Goal: Information Seeking & Learning: Understand process/instructions

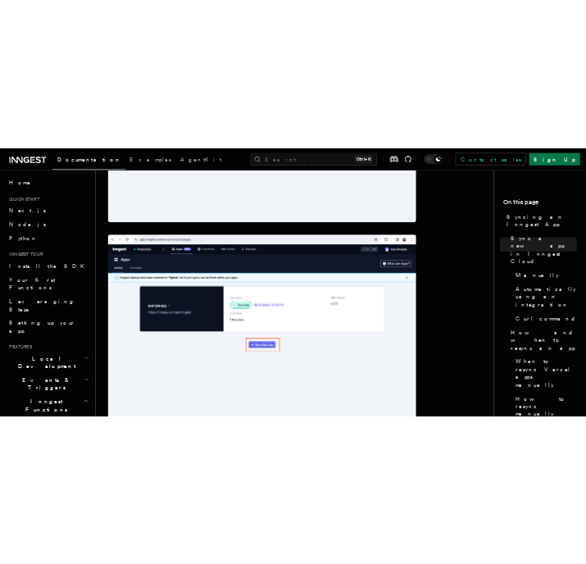
scroll to position [787, 0]
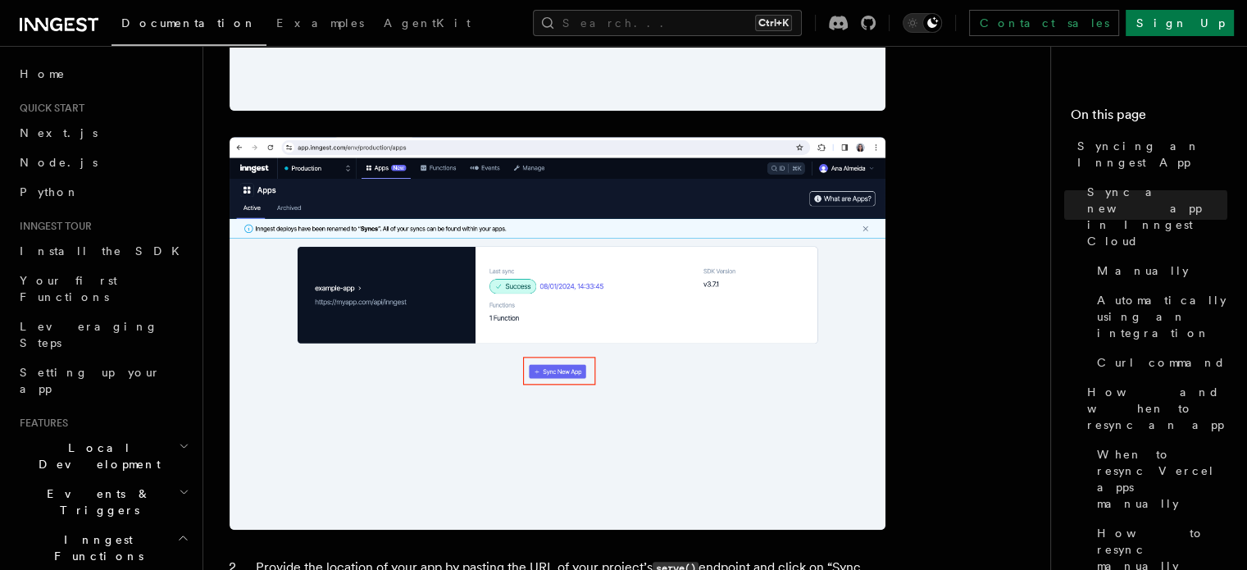
scroll to position [833, 0]
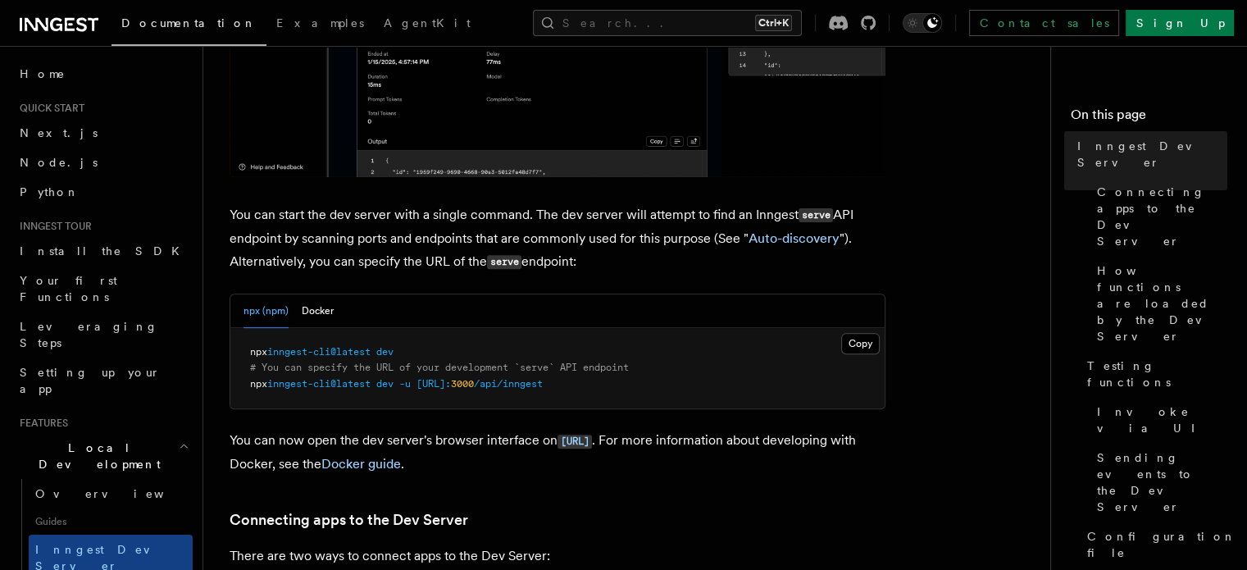
scroll to position [541, 0]
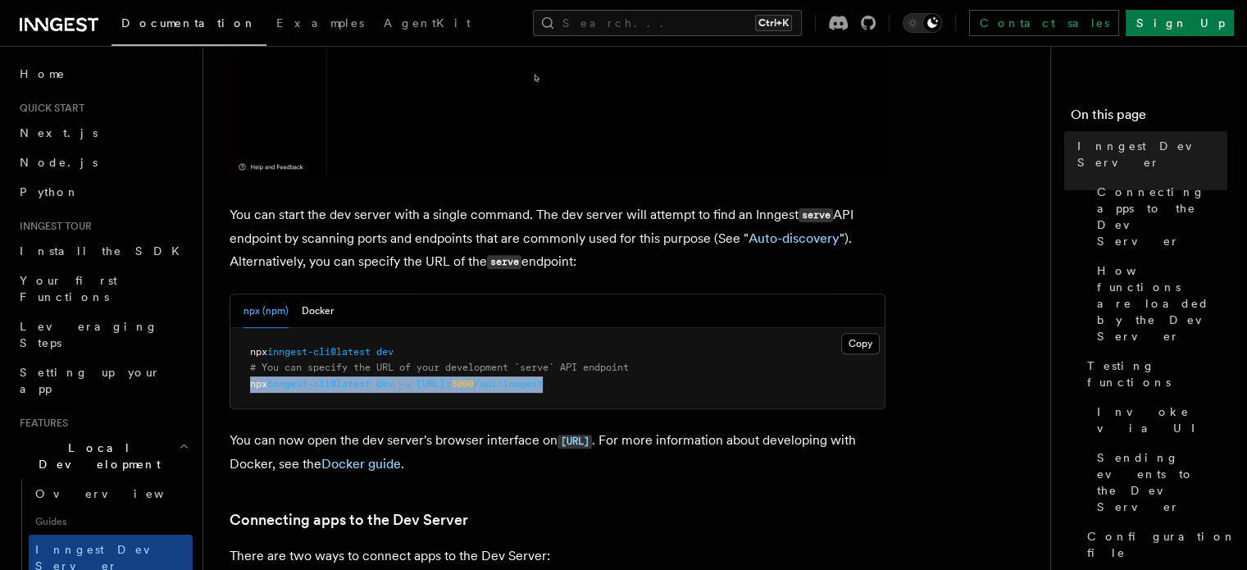
drag, startPoint x: 630, startPoint y: 382, endPoint x: 224, endPoint y: 391, distance: 405.9
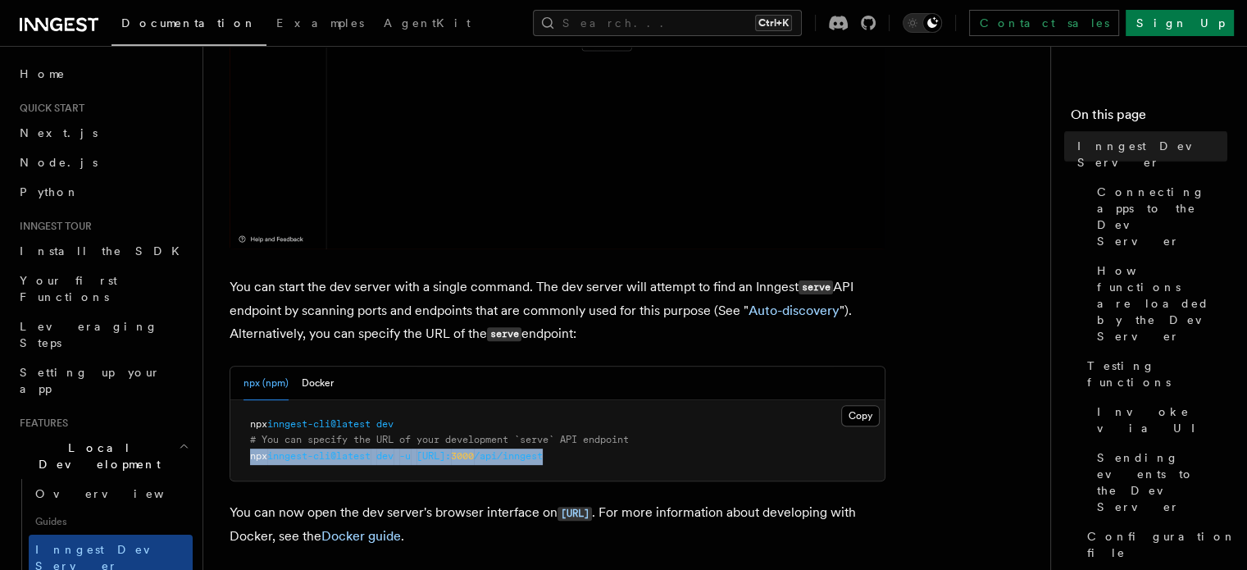
scroll to position [469, 0]
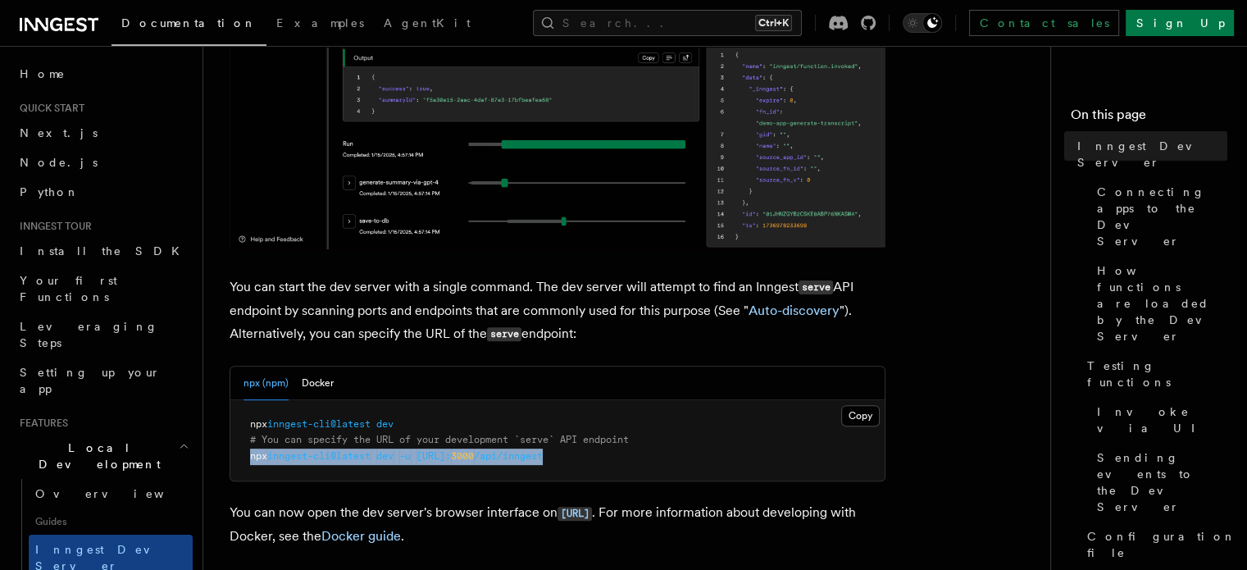
copy span "npx inngest-cli@latest dev -u http://localhost: 3000 /api/inngest"
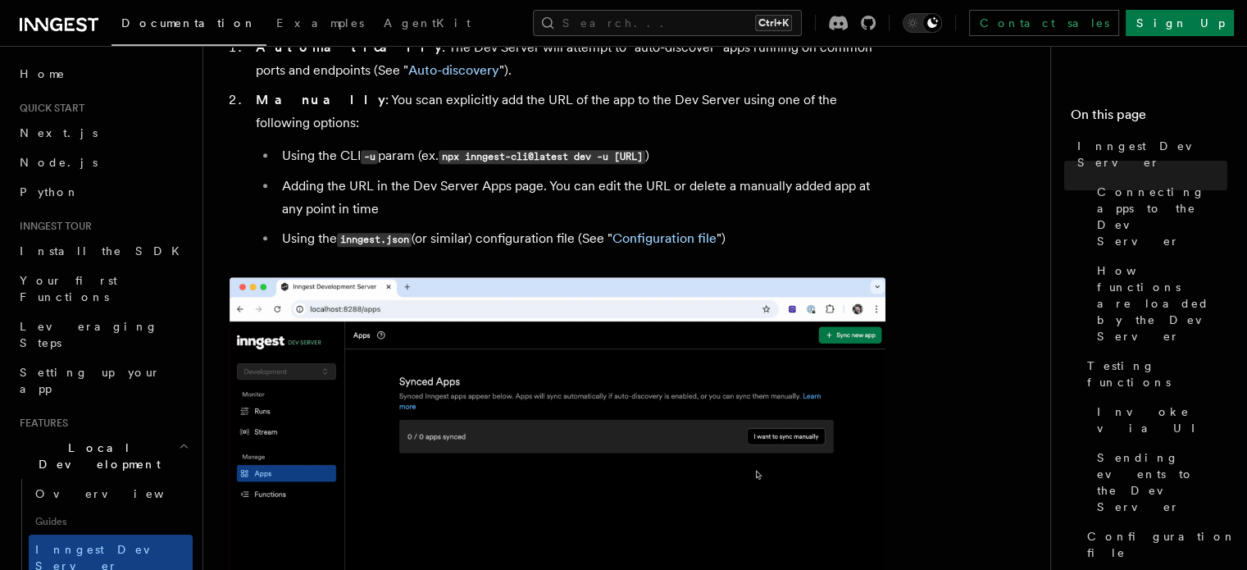
scroll to position [1093, 0]
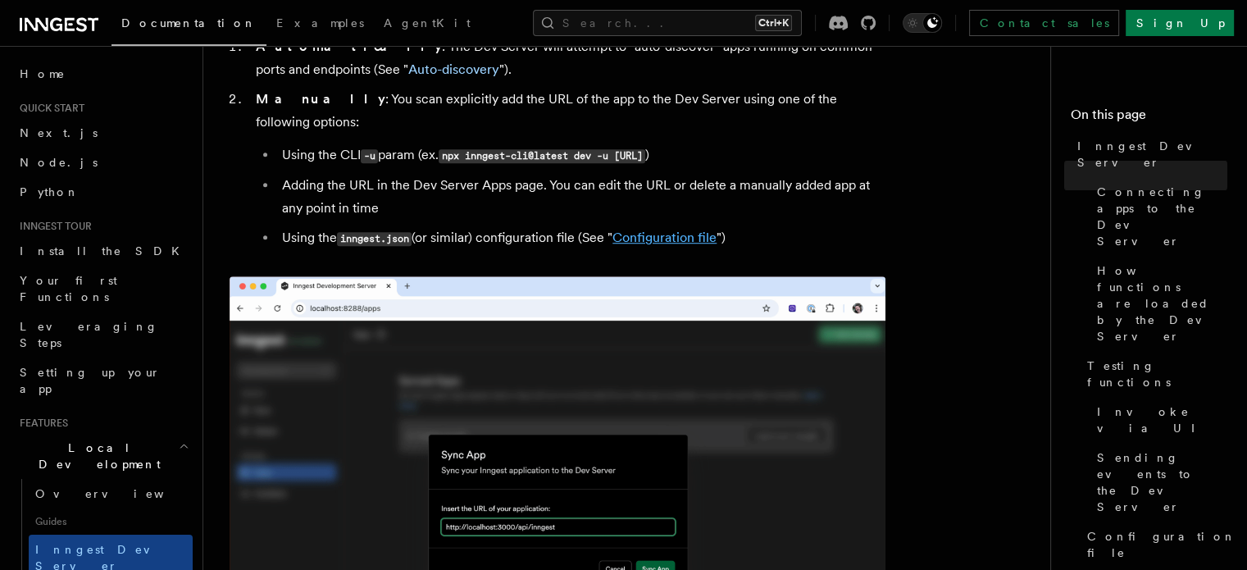
click at [669, 230] on link "Configuration file" at bounding box center [664, 238] width 104 height 16
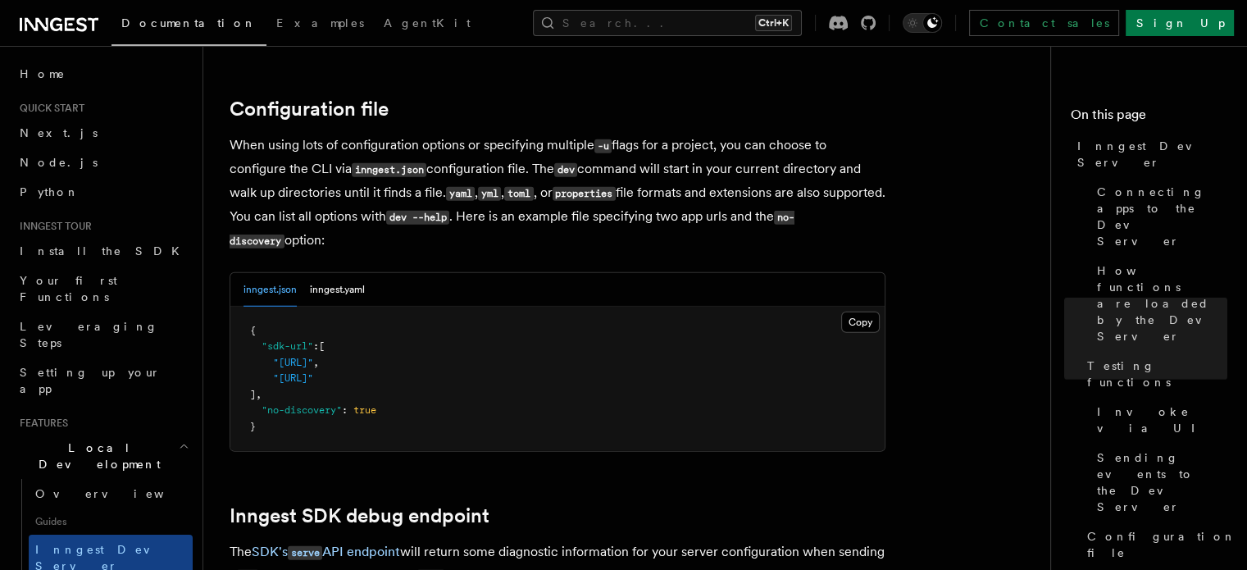
scroll to position [4288, 0]
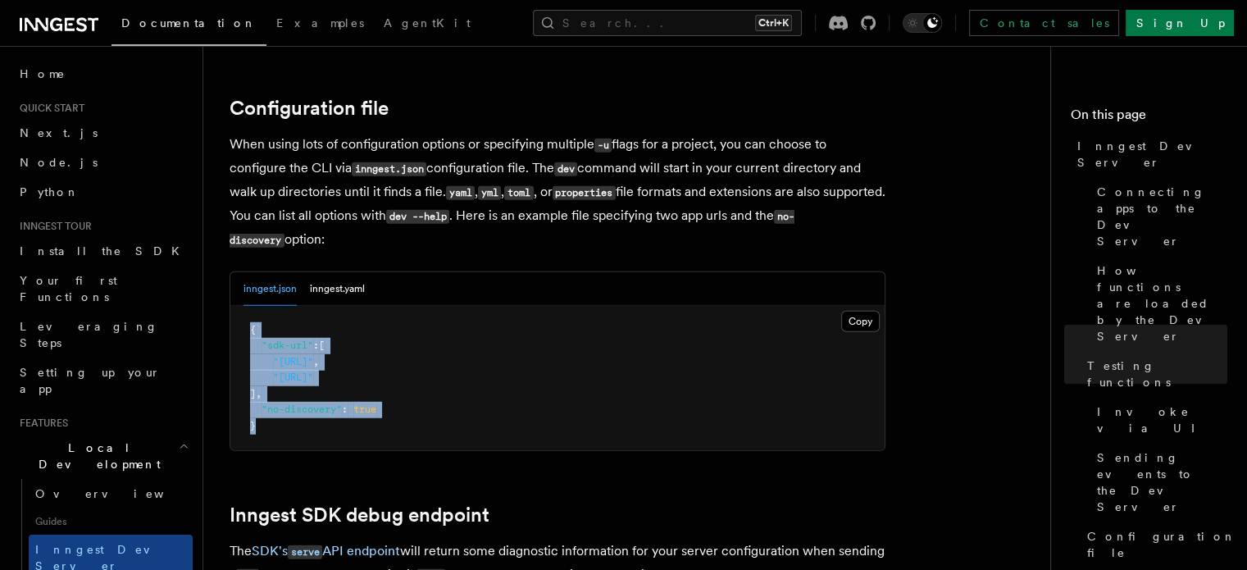
drag, startPoint x: 261, startPoint y: 412, endPoint x: 219, endPoint y: 311, distance: 109.9
copy code "{ "sdk-url" : [ "http://localhost:3000/api/inngest" , "http://localhost:3030/ap…"
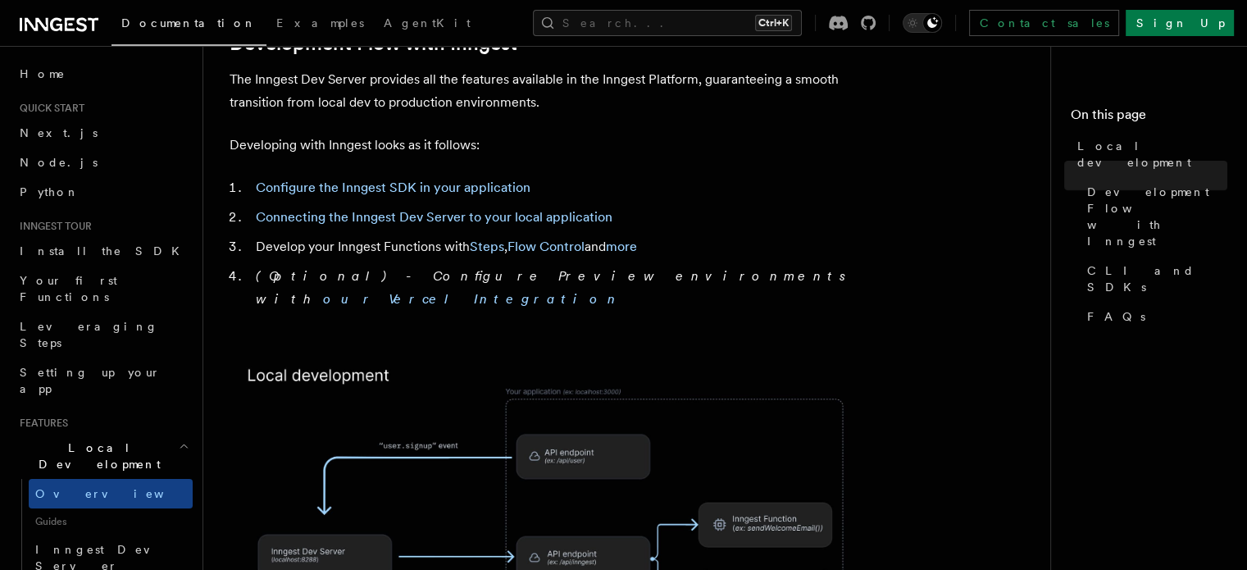
scroll to position [892, 0]
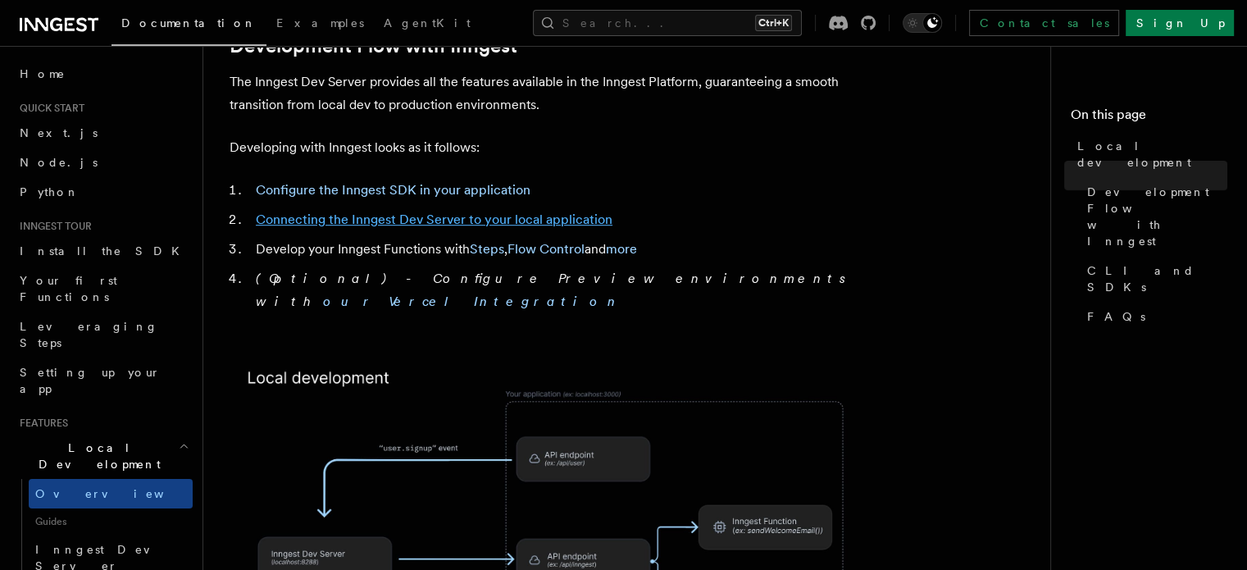
click at [444, 212] on link "Connecting the Inngest Dev Server to your local application" at bounding box center [434, 220] width 357 height 16
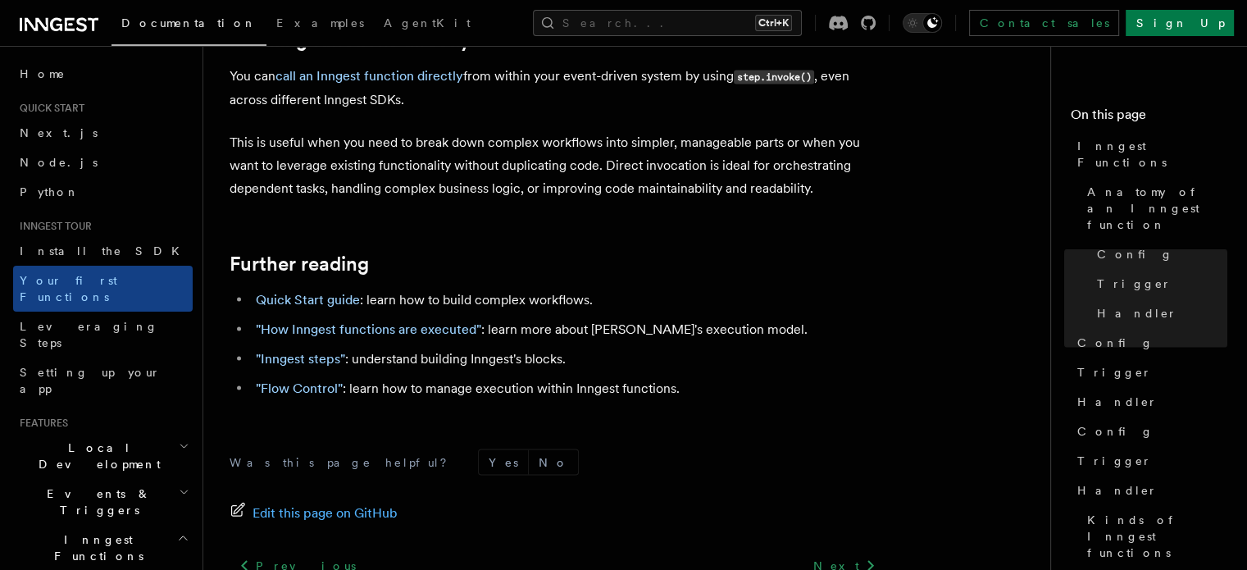
scroll to position [3374, 0]
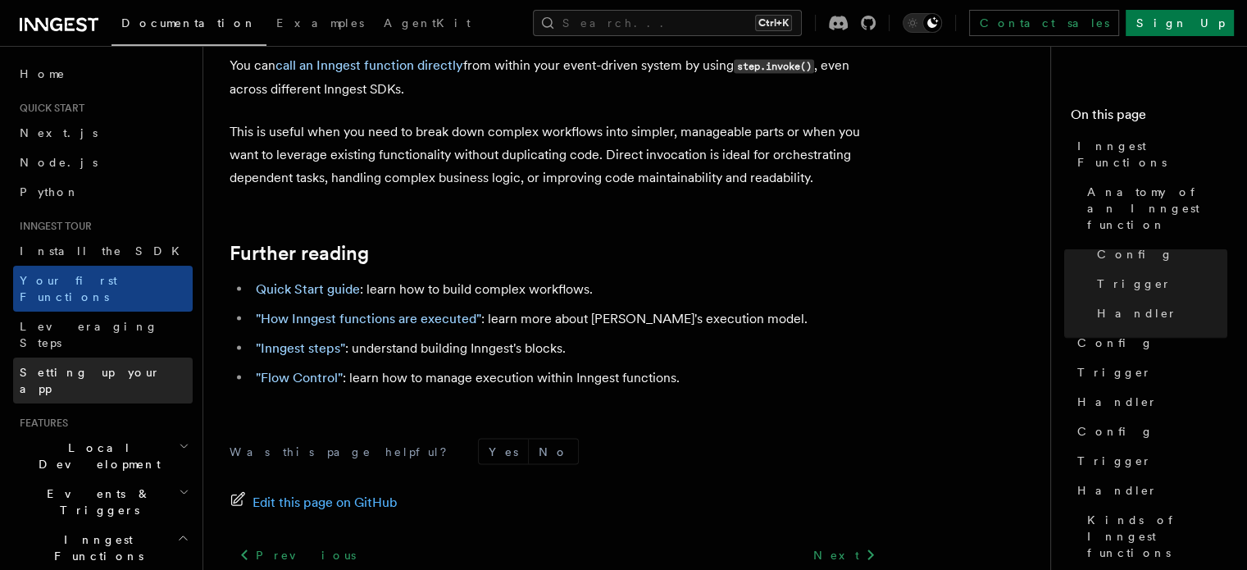
click at [47, 366] on span "Setting up your app" at bounding box center [90, 381] width 141 height 30
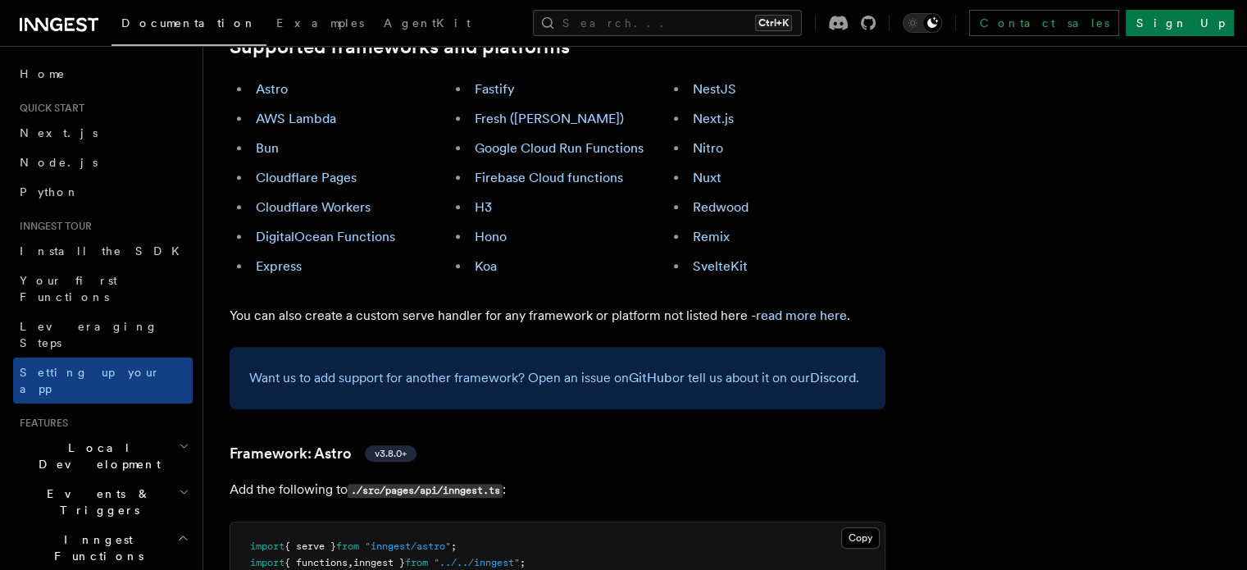
scroll to position [65, 0]
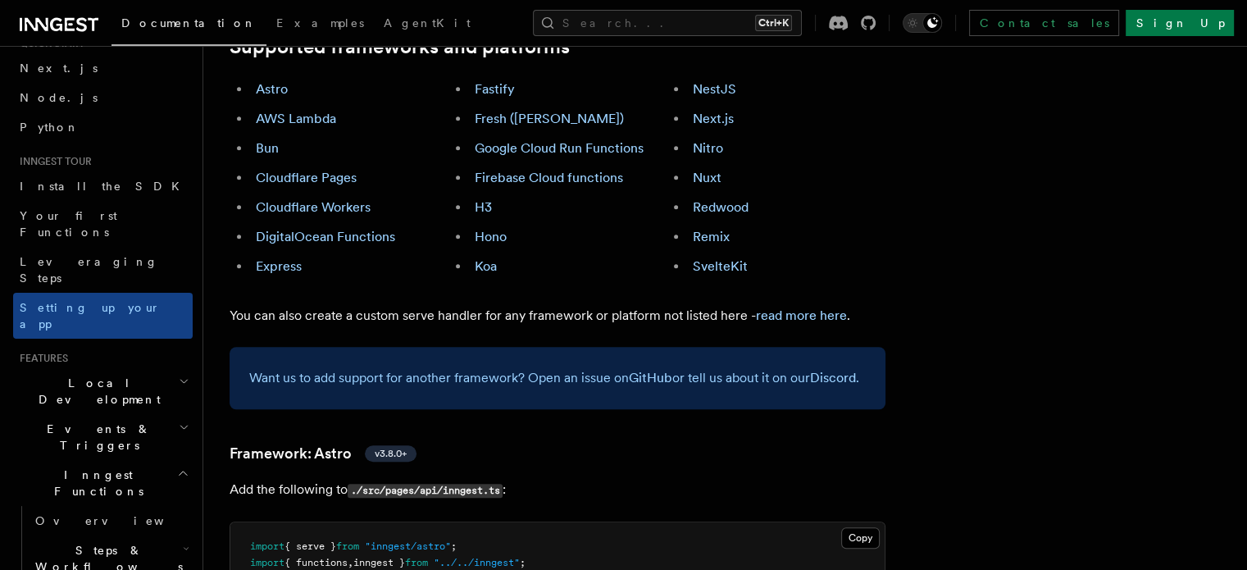
click at [140, 368] on h2 "Local Development" at bounding box center [103, 391] width 180 height 46
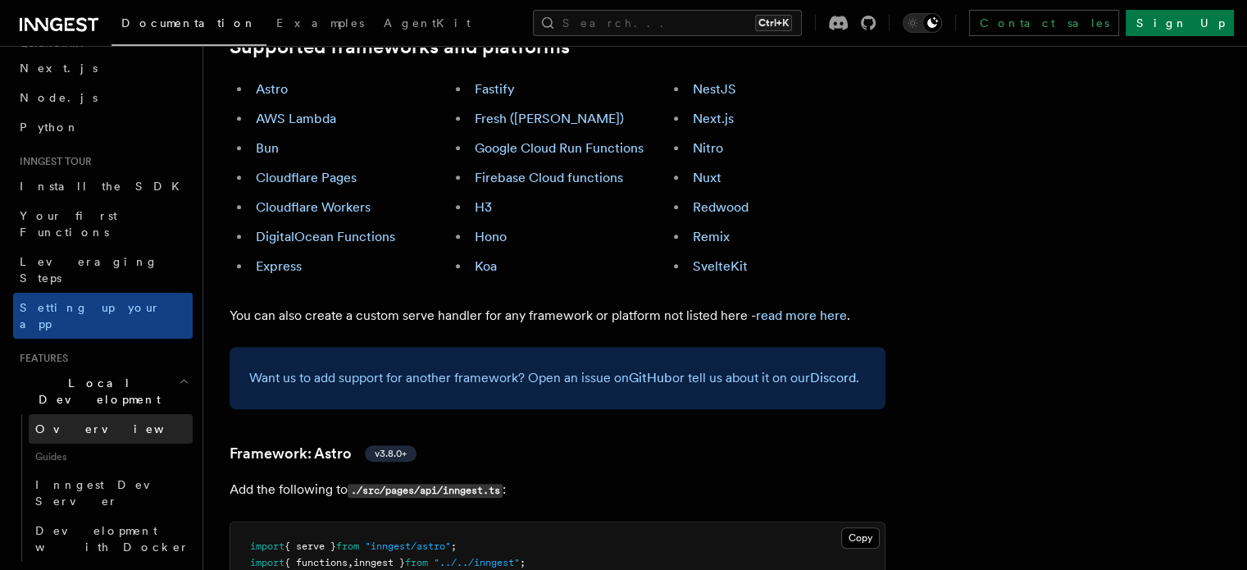
click at [121, 414] on link "Overview" at bounding box center [111, 429] width 164 height 30
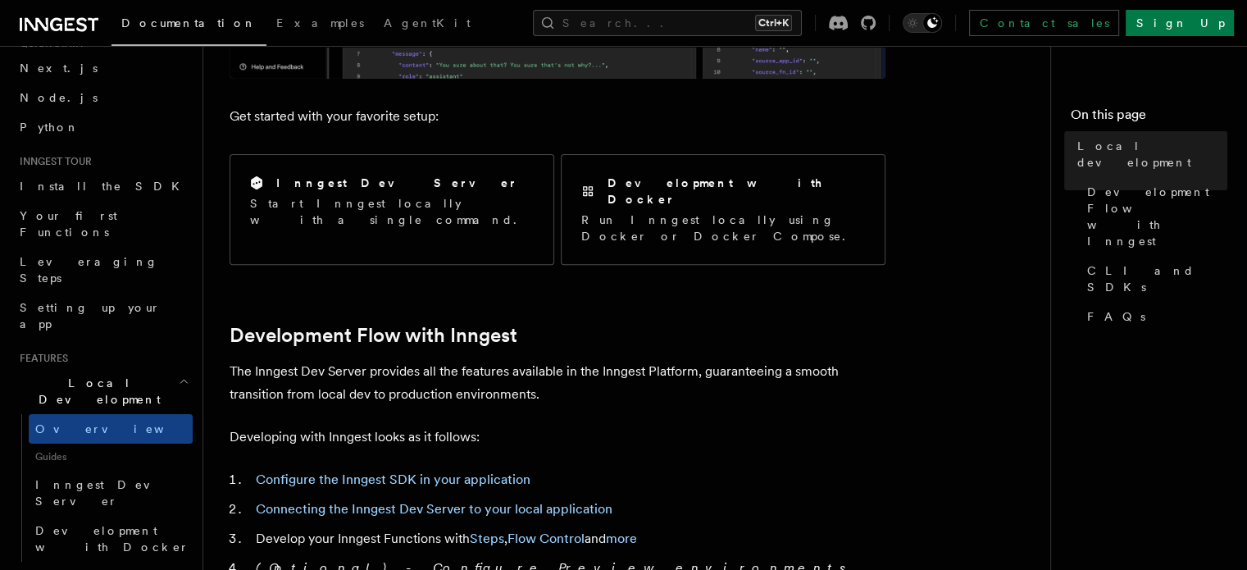
scroll to position [597, 0]
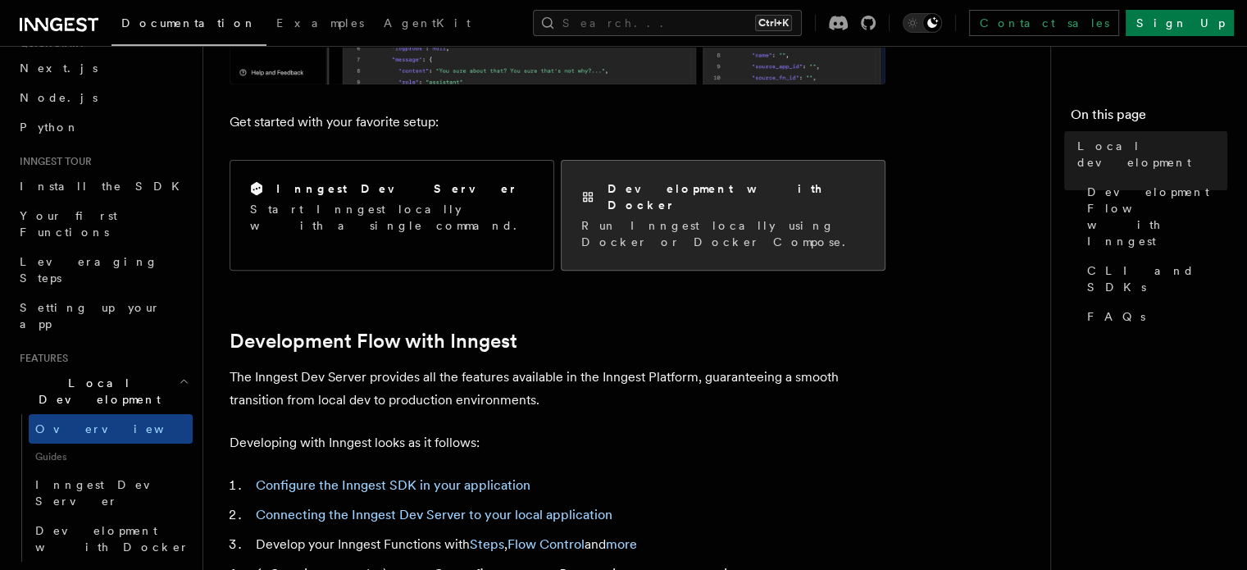
click at [624, 217] on p "Run Inngest locally using Docker or Docker Compose." at bounding box center [723, 233] width 284 height 33
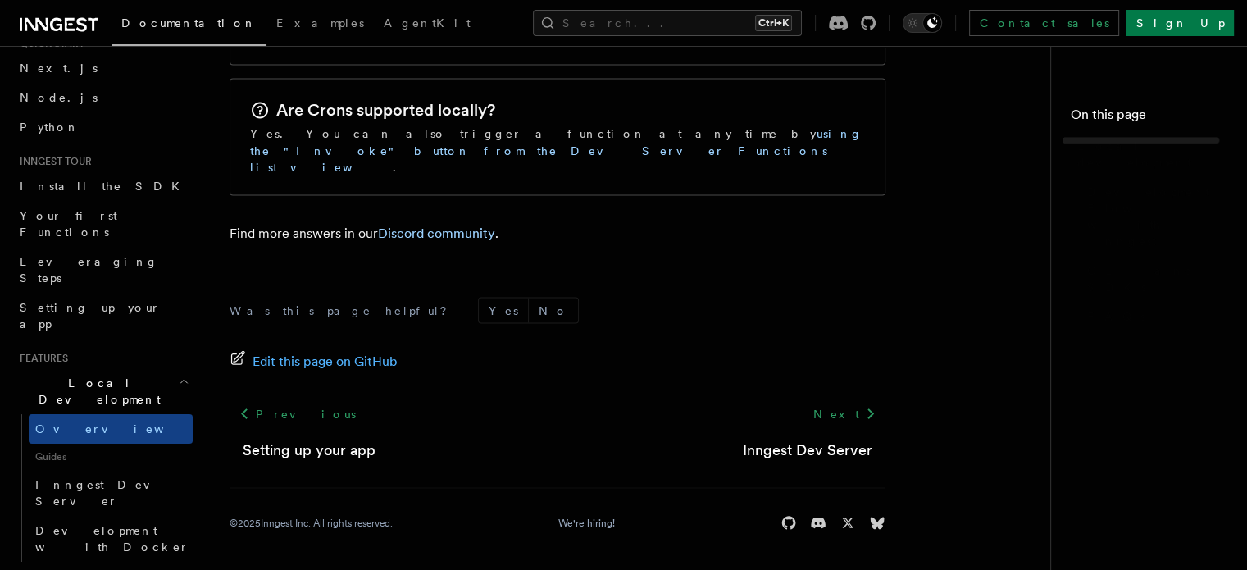
scroll to position [892, 0]
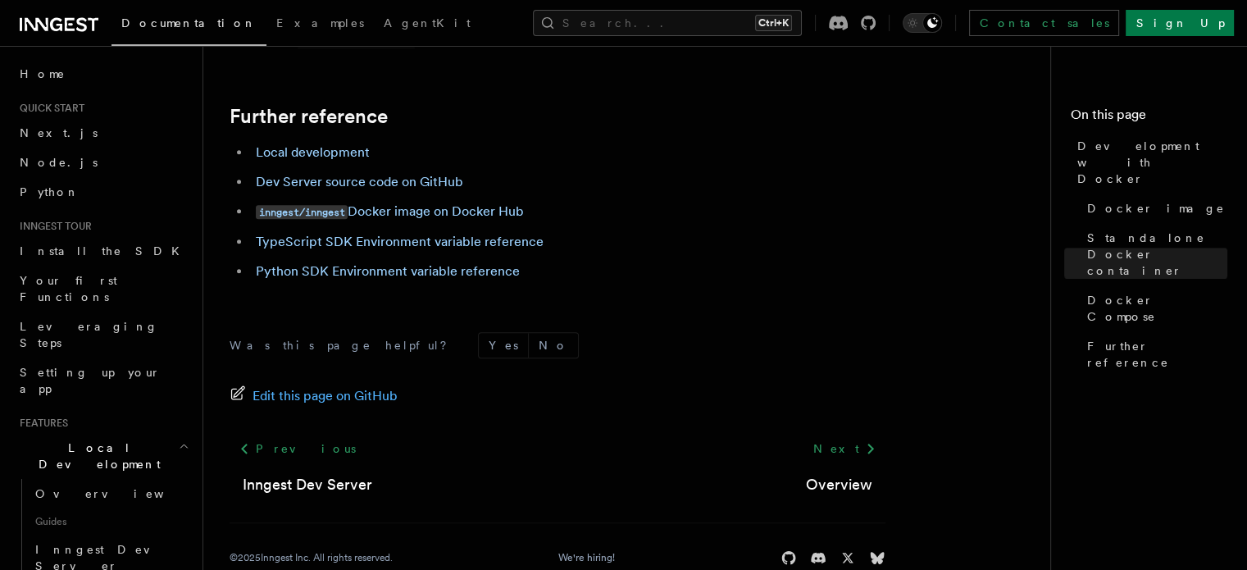
scroll to position [1802, 0]
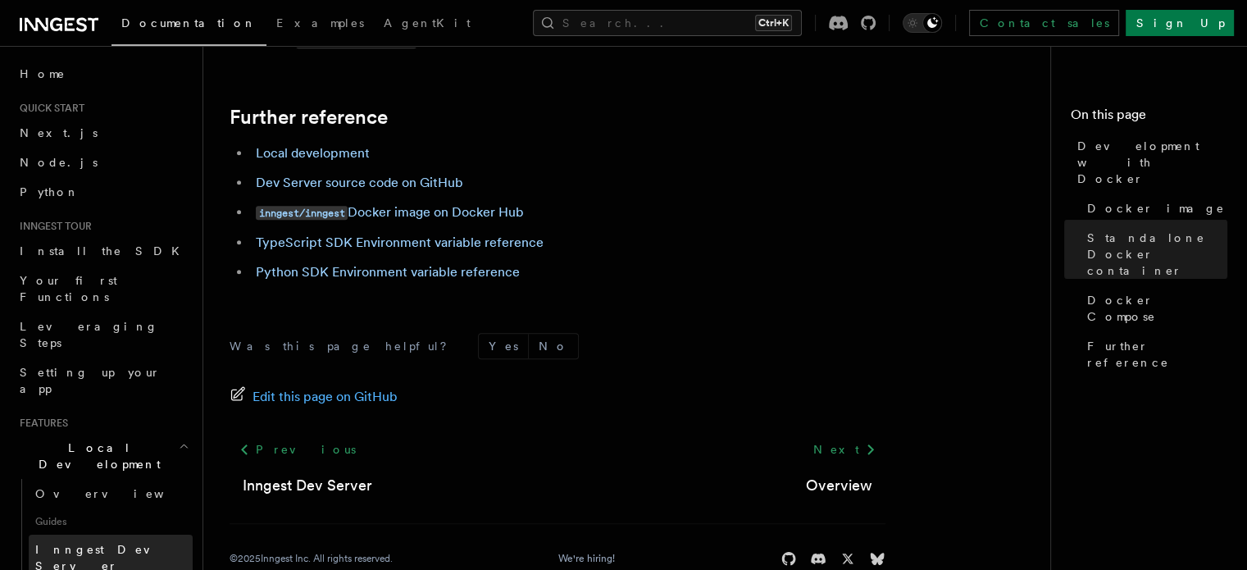
click at [129, 535] on link "Inngest Dev Server" at bounding box center [111, 558] width 164 height 46
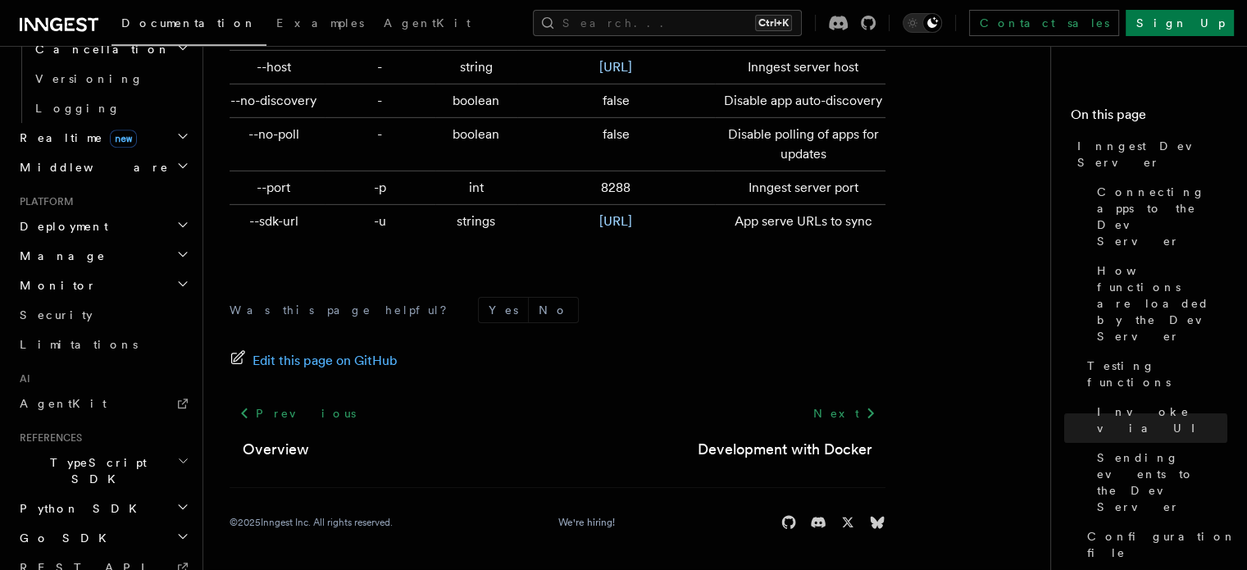
scroll to position [856, 0]
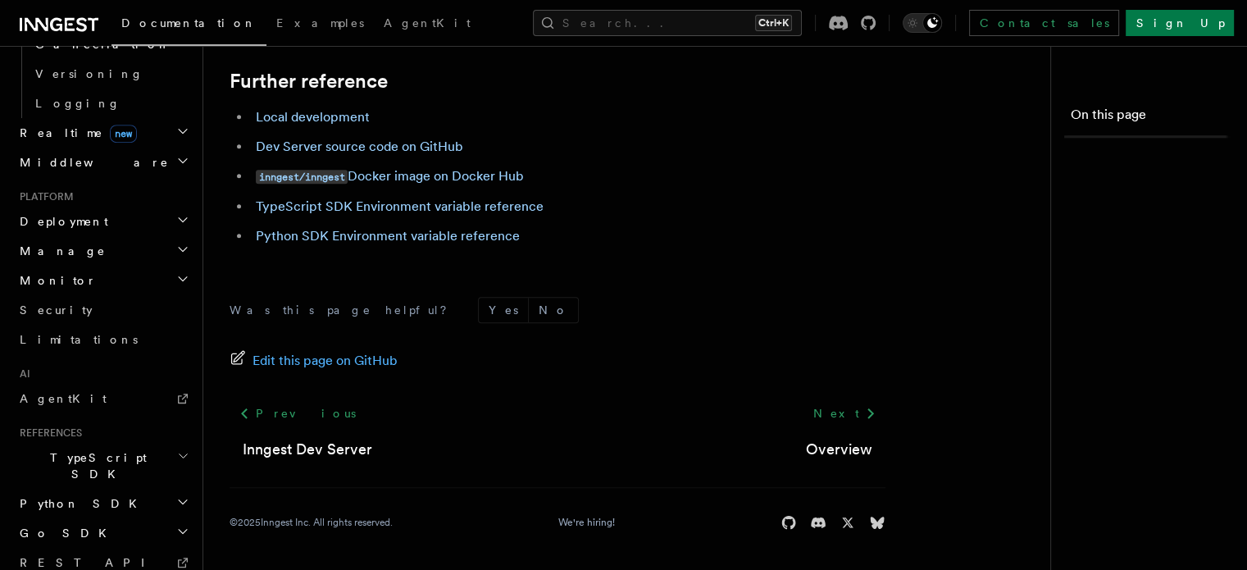
scroll to position [1802, 0]
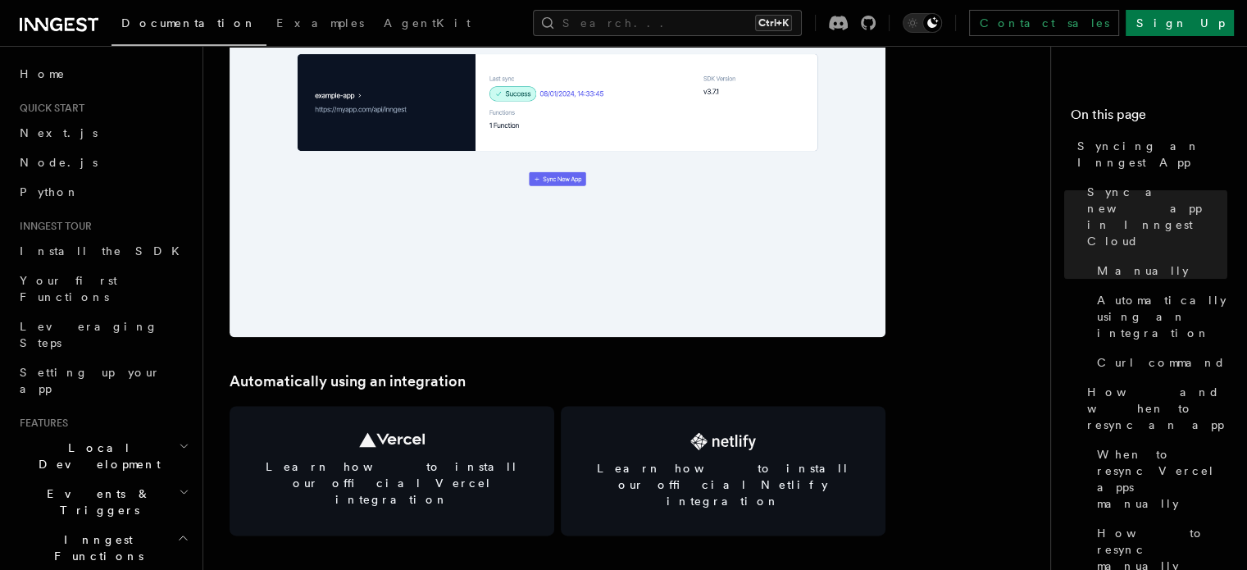
scroll to position [1986, 0]
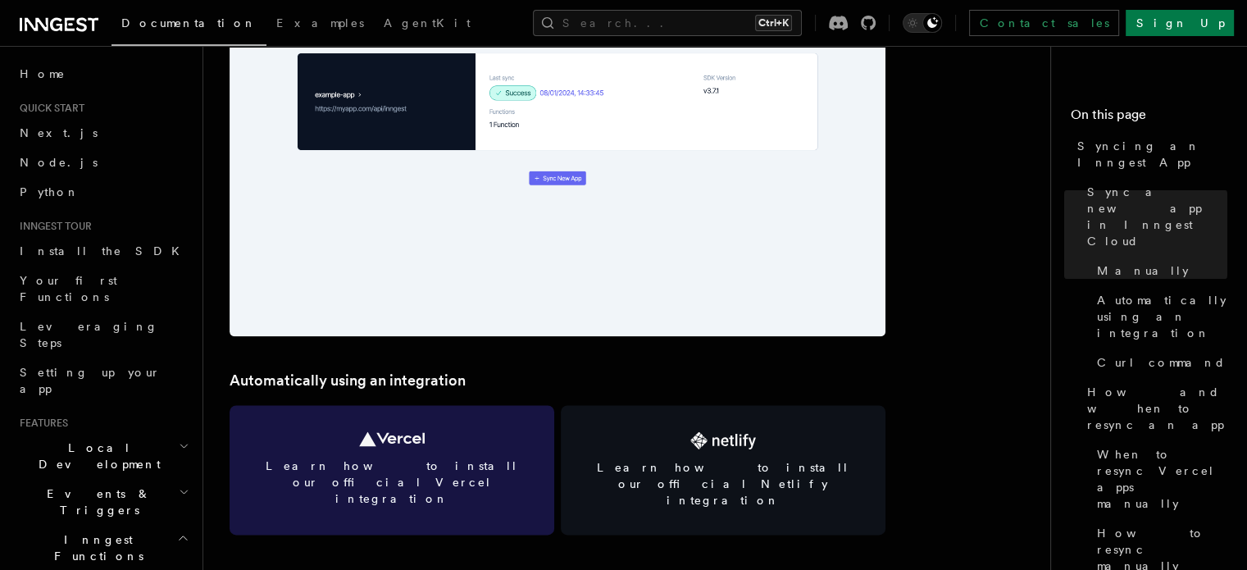
click at [462, 476] on link "Learn how to install our official Vercel integration" at bounding box center [392, 470] width 325 height 130
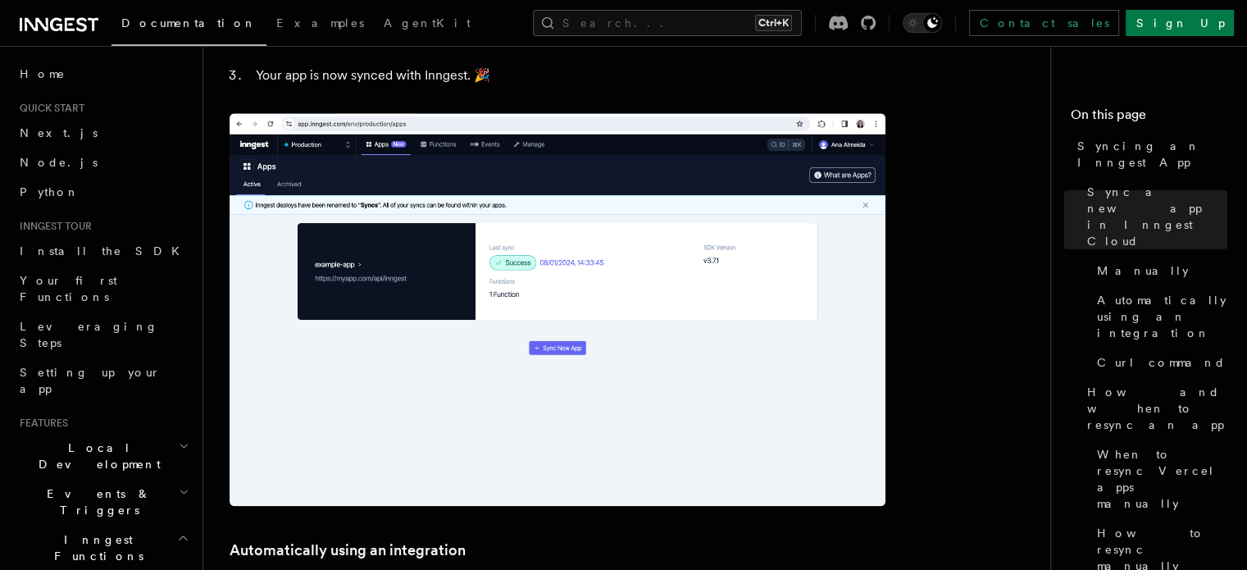
scroll to position [1813, 0]
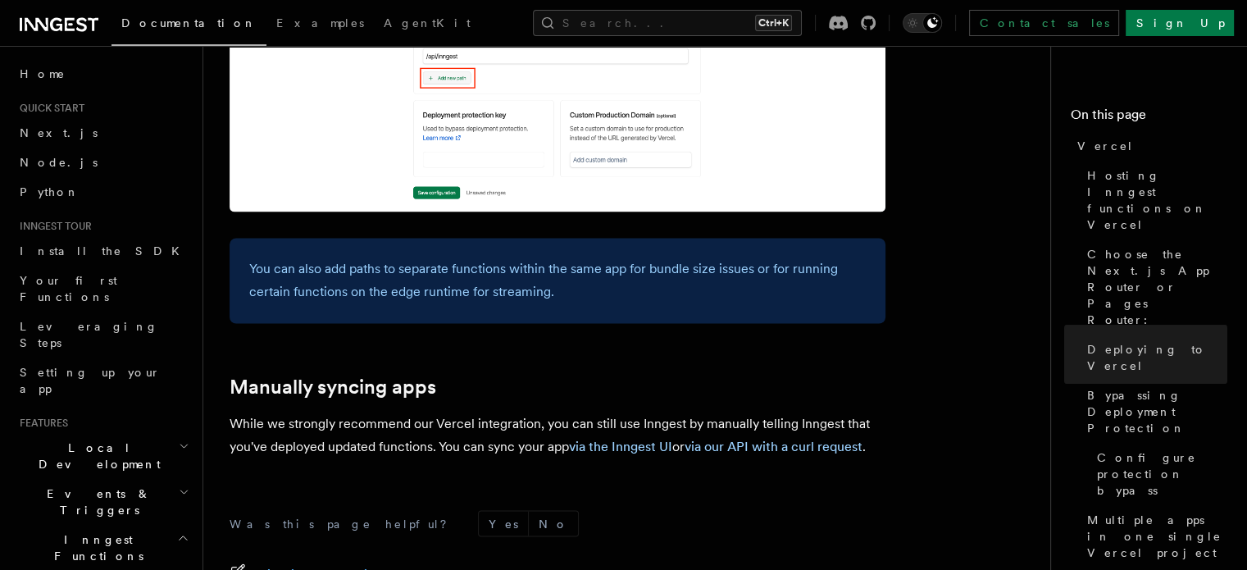
scroll to position [2700, 0]
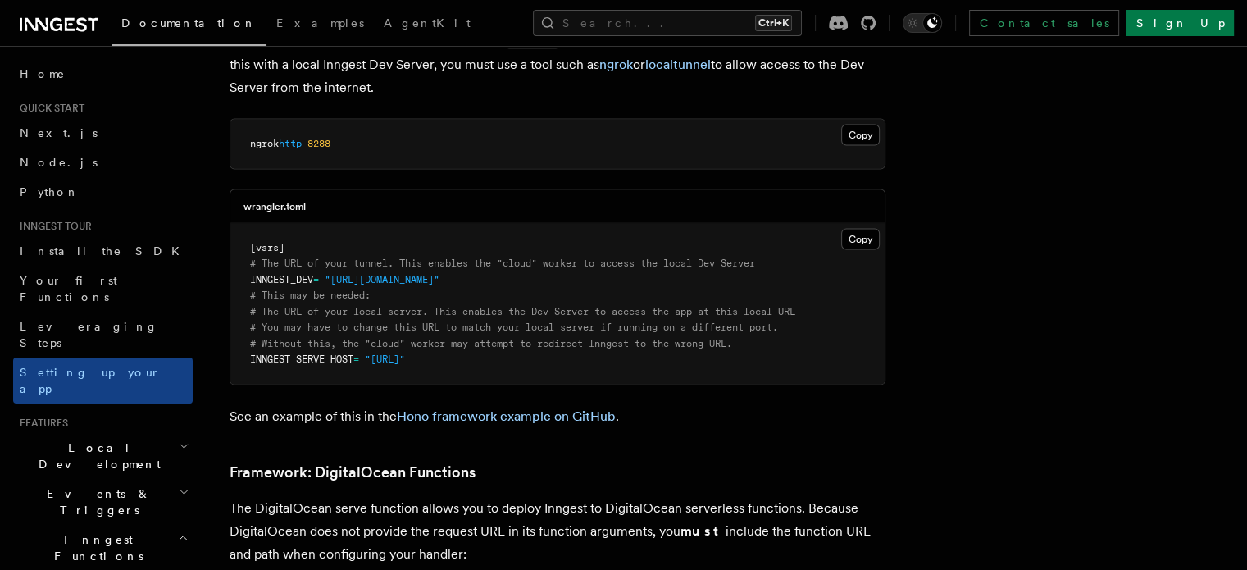
scroll to position [3423, 0]
click at [525, 407] on link "Hono framework example on GitHub" at bounding box center [506, 415] width 219 height 16
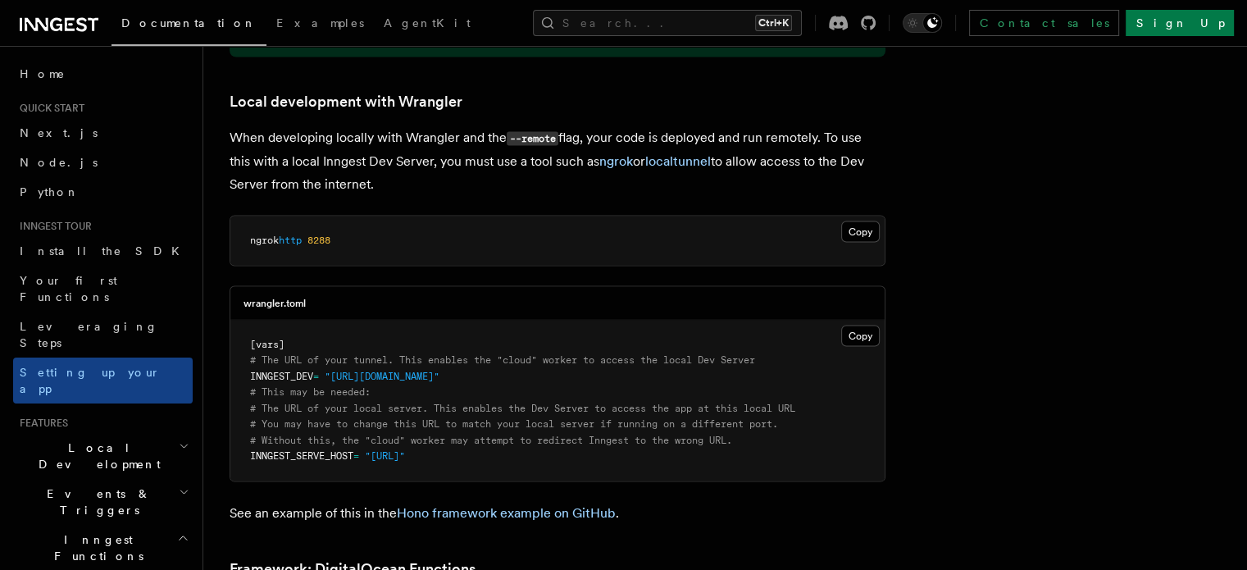
scroll to position [3328, 0]
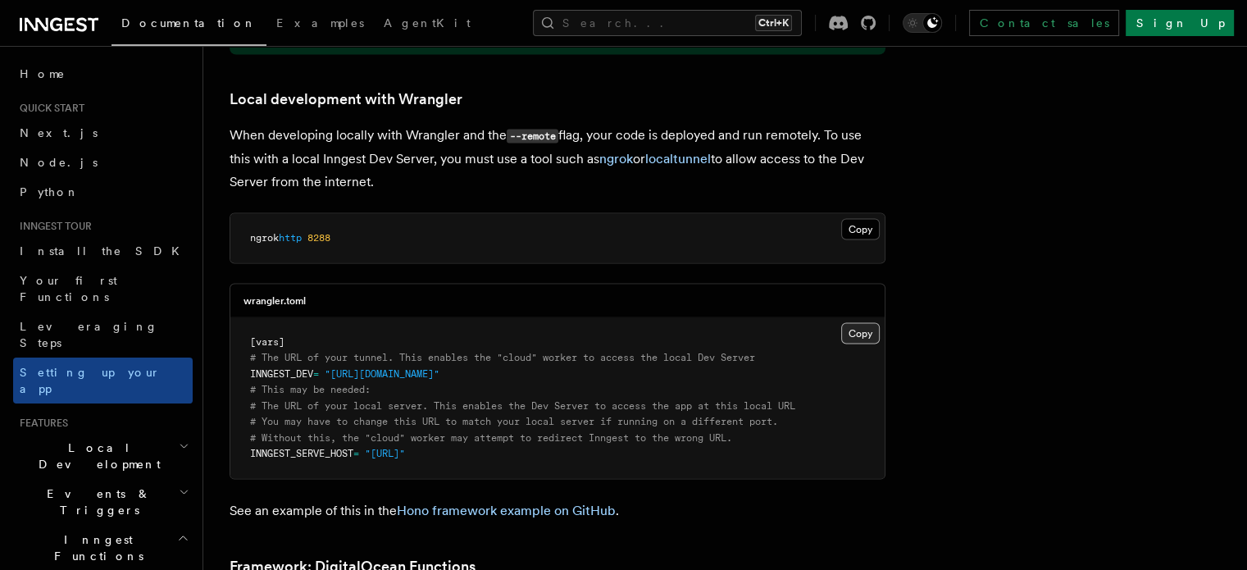
click at [880, 323] on button "Copy Copied" at bounding box center [860, 333] width 39 height 21
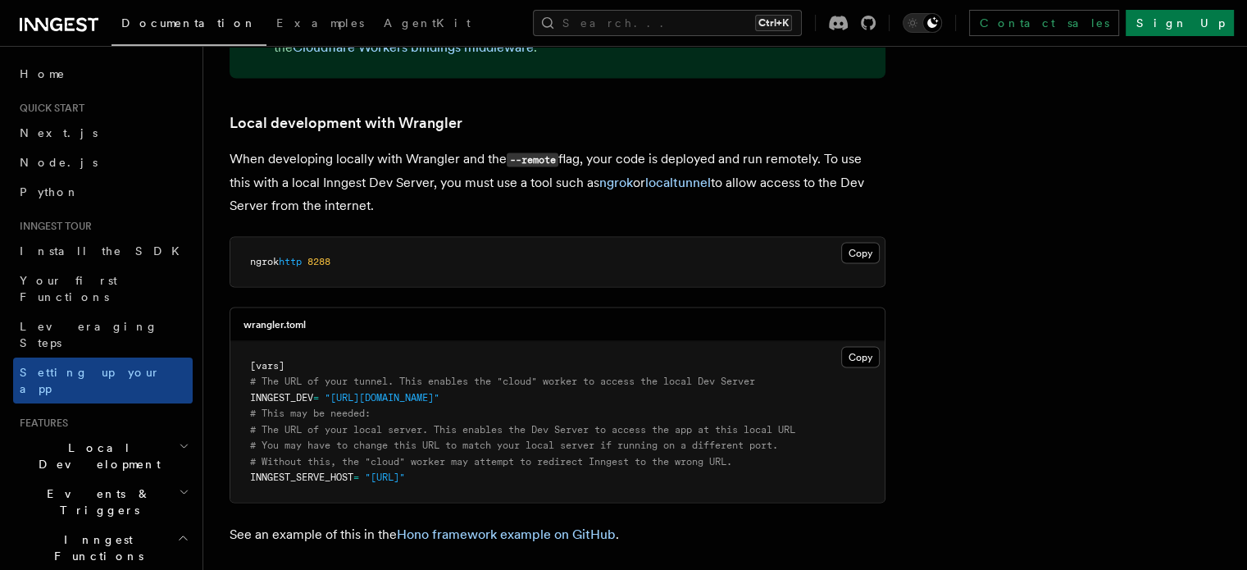
scroll to position [3319, 0]
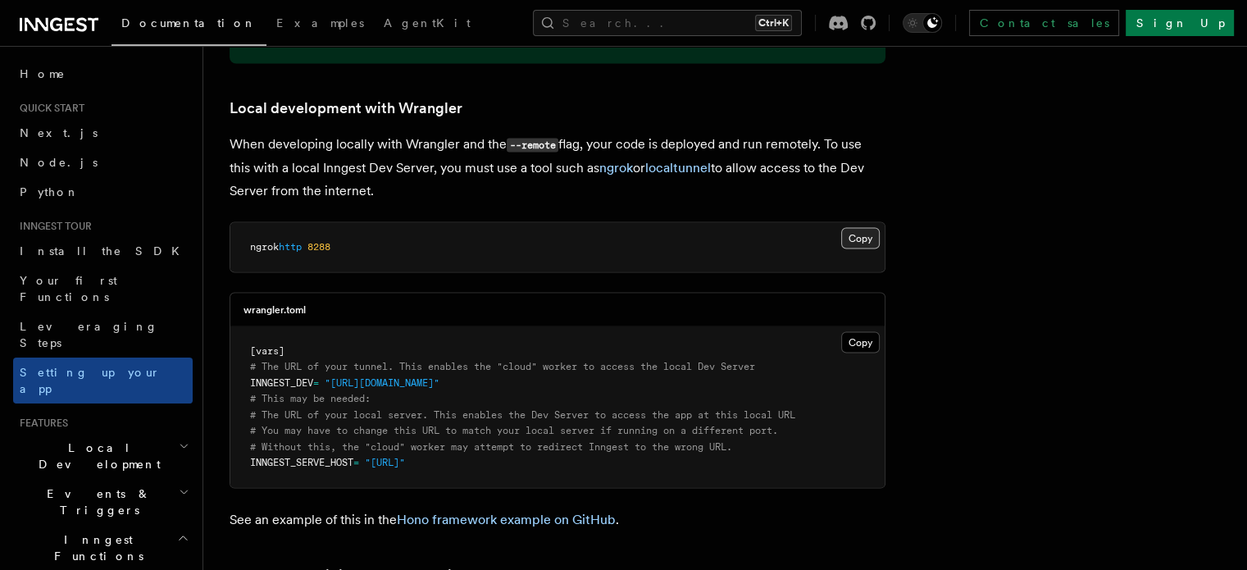
click at [876, 228] on button "Copy Copied" at bounding box center [860, 238] width 39 height 21
